Goal: Task Accomplishment & Management: Manage account settings

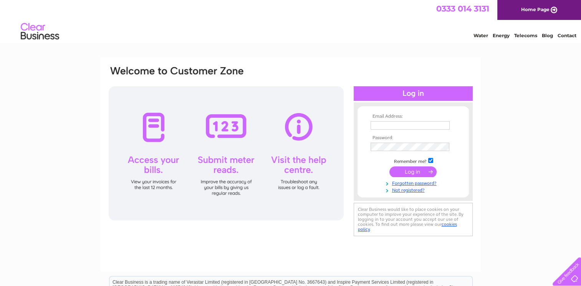
type input "[EMAIL_ADDRESS][DOMAIN_NAME]"
click at [408, 171] on input "submit" at bounding box center [412, 172] width 47 height 11
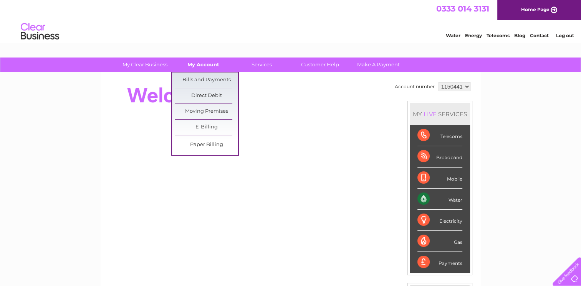
click at [205, 65] on link "My Account" at bounding box center [203, 65] width 63 height 14
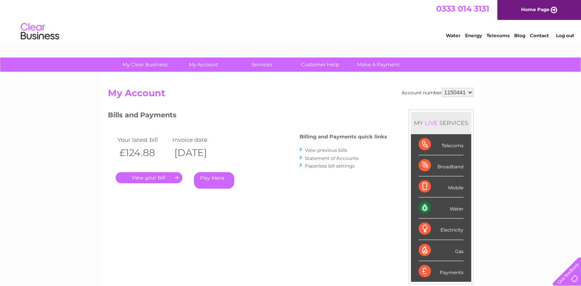
click at [144, 175] on link "." at bounding box center [149, 177] width 67 height 11
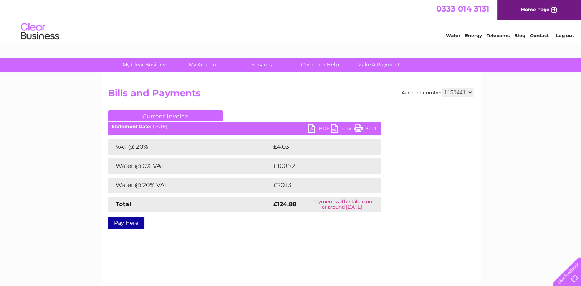
click at [319, 127] on link "PDF" at bounding box center [318, 129] width 23 height 11
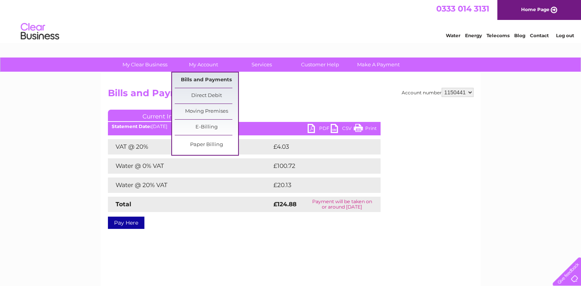
click at [205, 78] on link "Bills and Payments" at bounding box center [206, 80] width 63 height 15
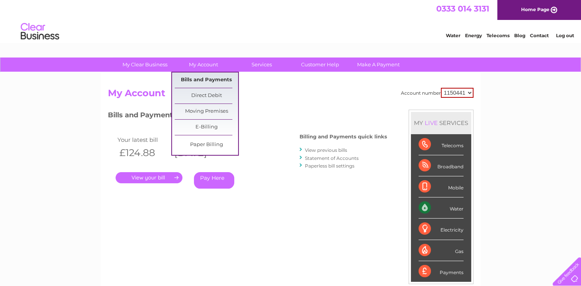
click at [201, 79] on link "Bills and Payments" at bounding box center [206, 80] width 63 height 15
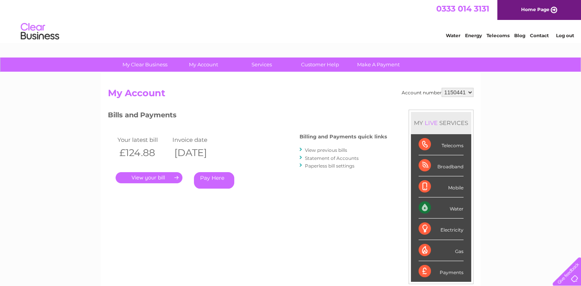
click at [331, 149] on link "View previous bills" at bounding box center [326, 150] width 42 height 6
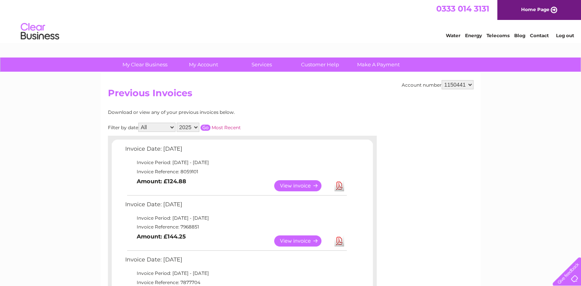
click at [300, 240] on link "View" at bounding box center [302, 241] width 56 height 11
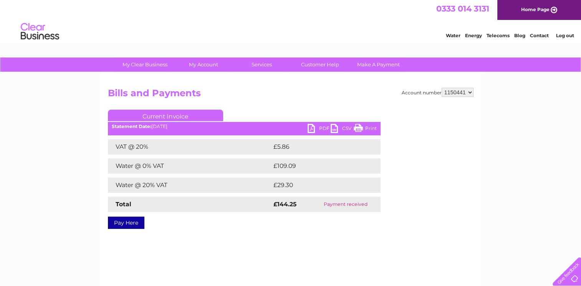
click at [320, 124] on link "PDF" at bounding box center [318, 129] width 23 height 11
